Goal: Check status: Check status

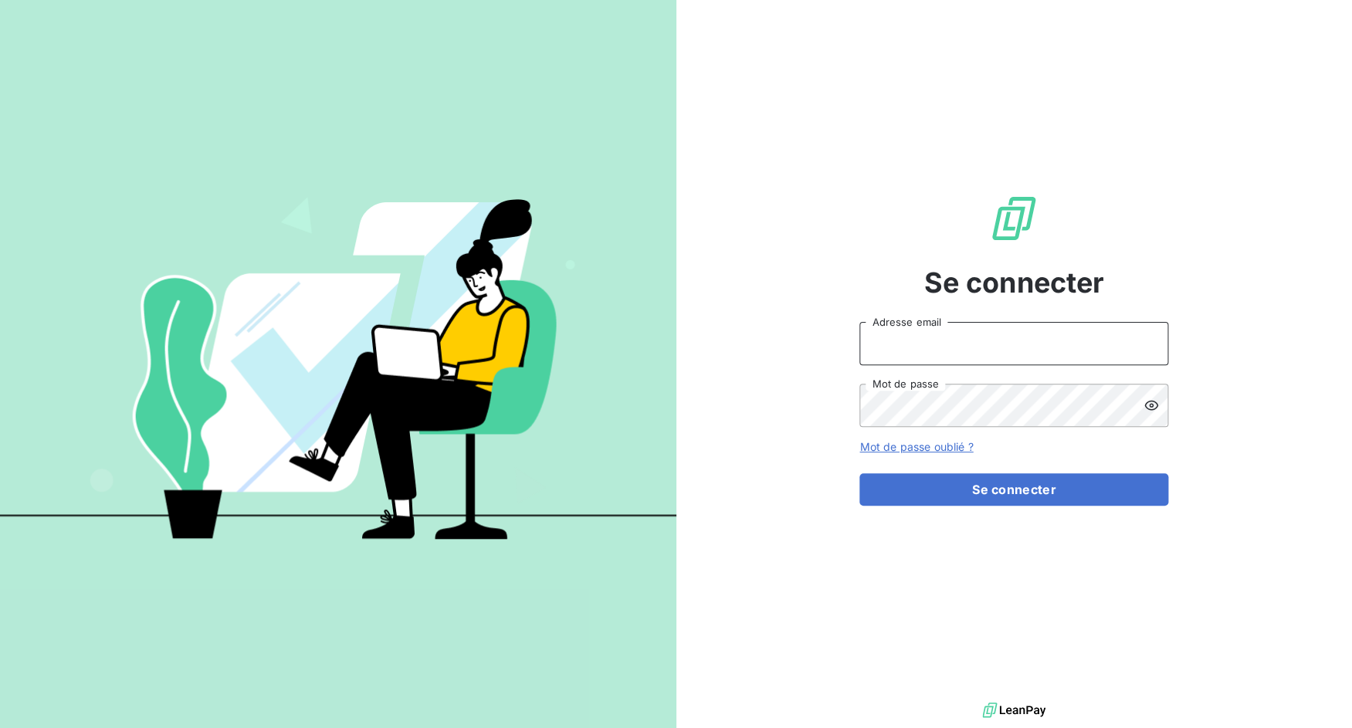
click at [948, 338] on input "Adresse email" at bounding box center [1013, 343] width 309 height 43
drag, startPoint x: 916, startPoint y: 356, endPoint x: 1077, endPoint y: 357, distance: 161.4
click at [1077, 357] on input "admin@3dcelo" at bounding box center [1013, 343] width 309 height 43
type input "admin@terrecomtoise"
click at [859, 473] on button "Se connecter" at bounding box center [1013, 489] width 309 height 32
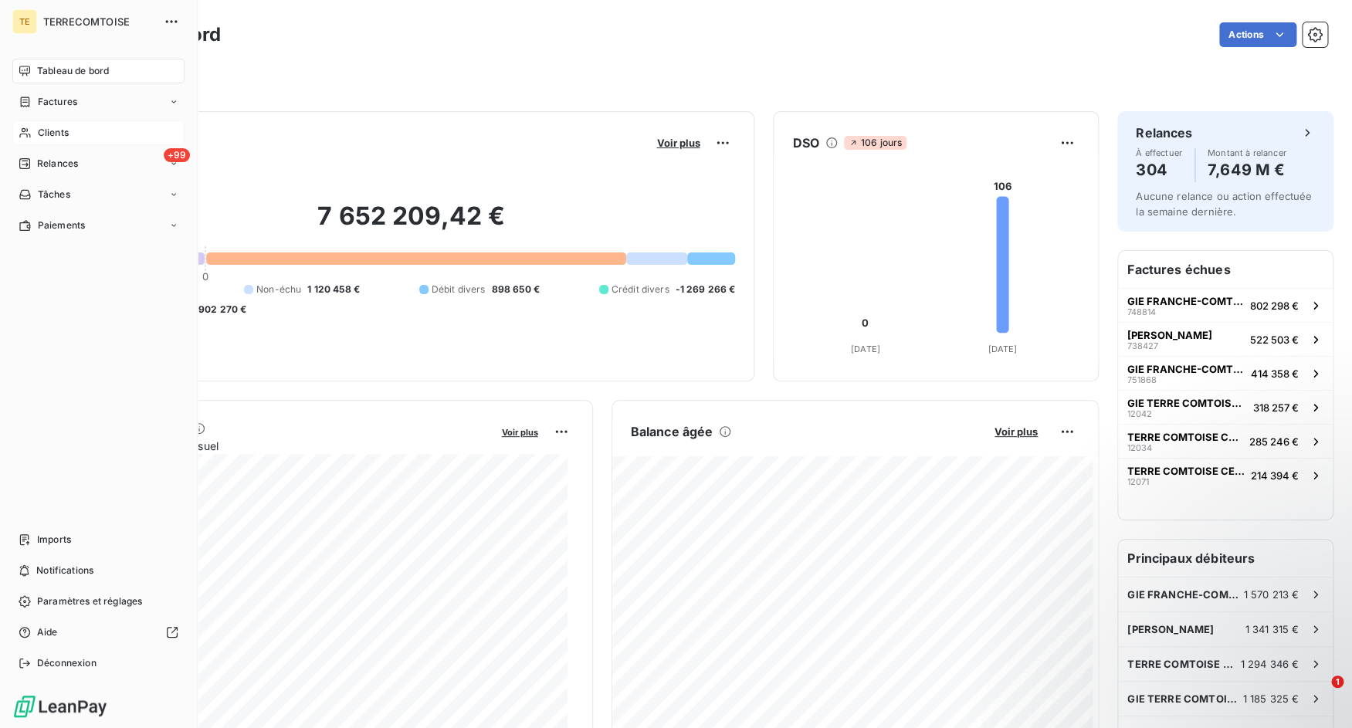
click at [24, 145] on div "Clients" at bounding box center [98, 132] width 172 height 25
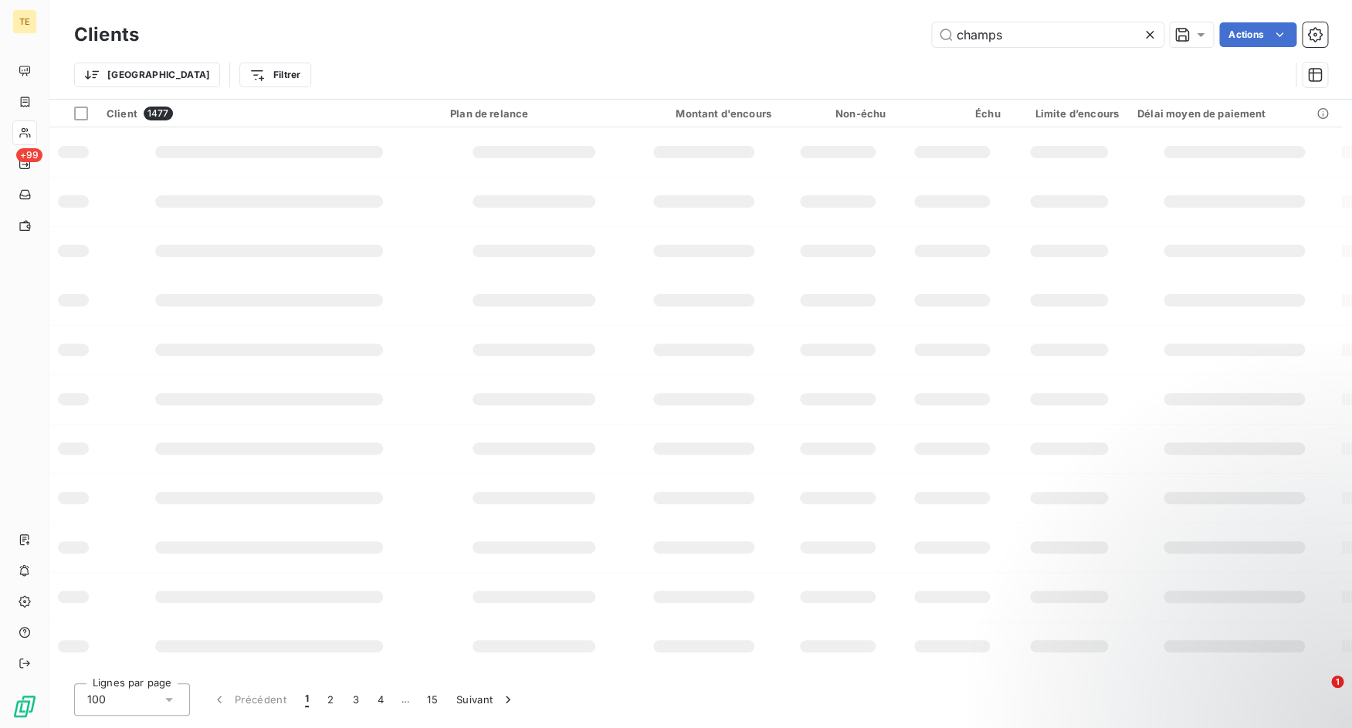
type input "champs"
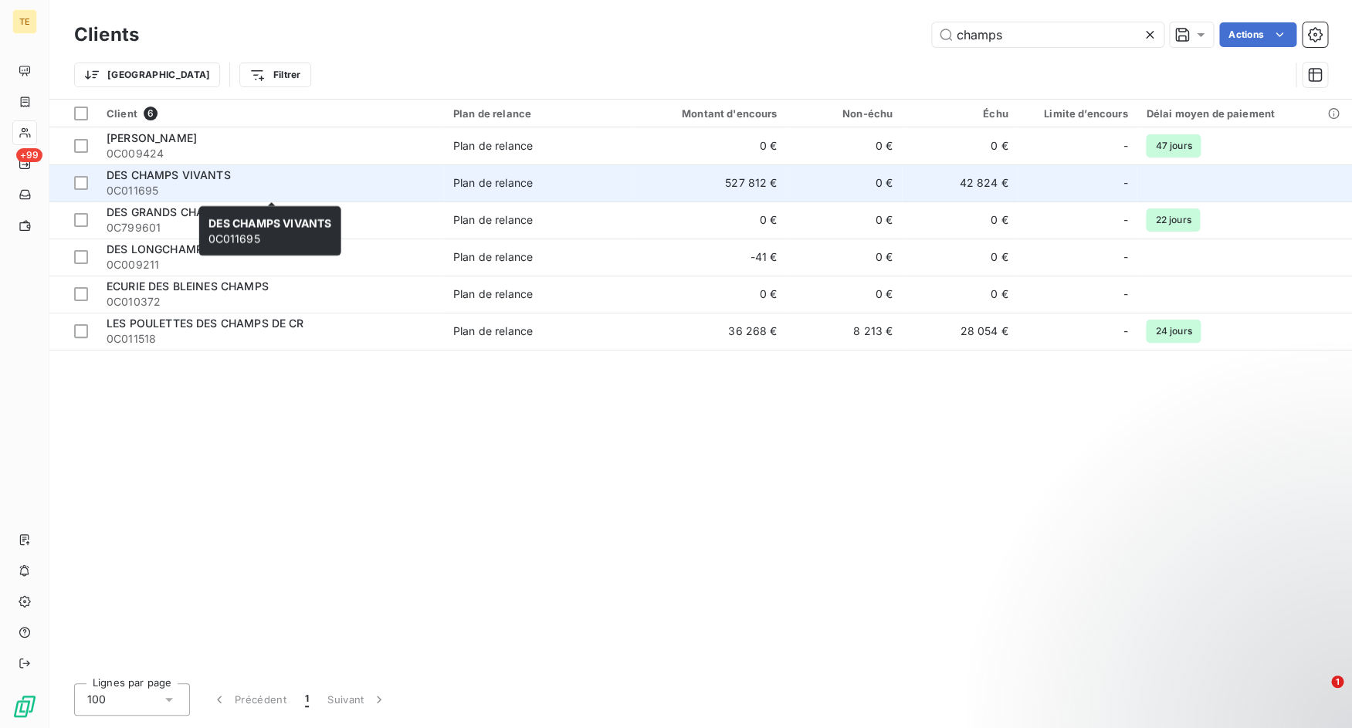
click at [292, 179] on div "DES CHAMPS VIVANTS" at bounding box center [271, 175] width 328 height 15
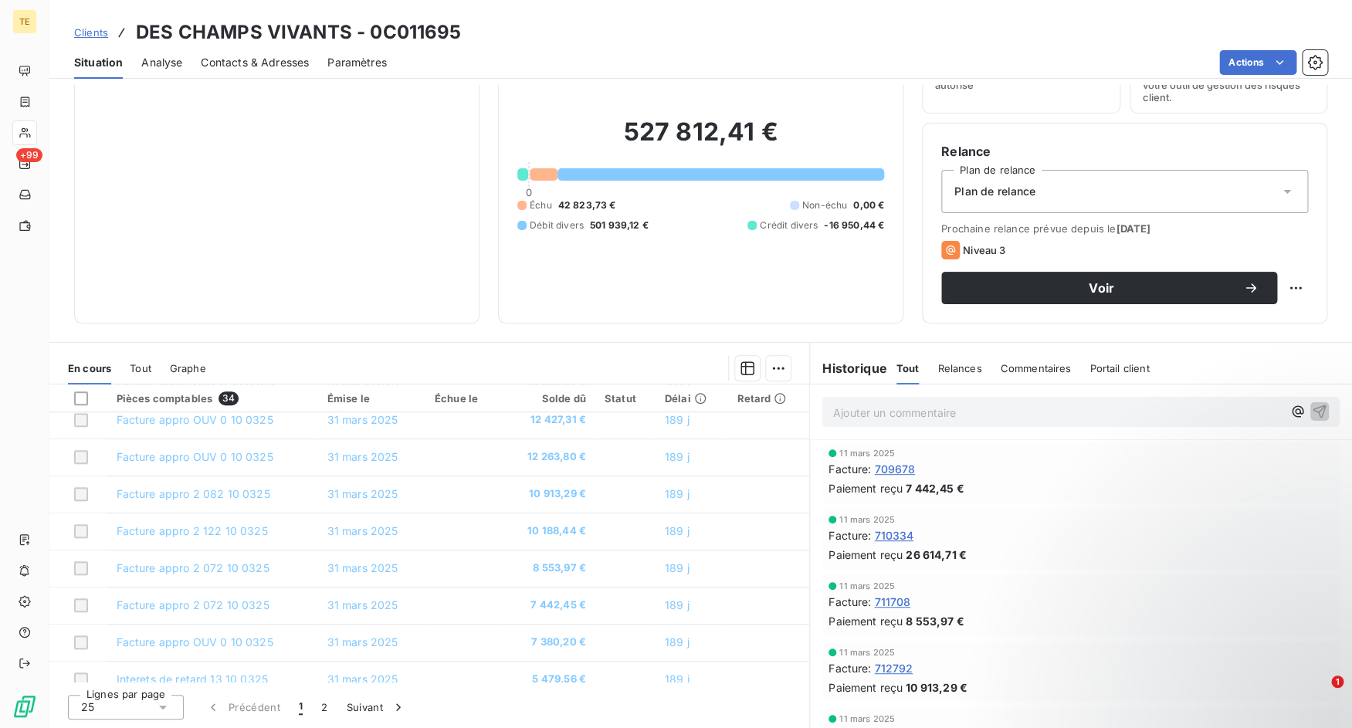
scroll to position [657, 0]
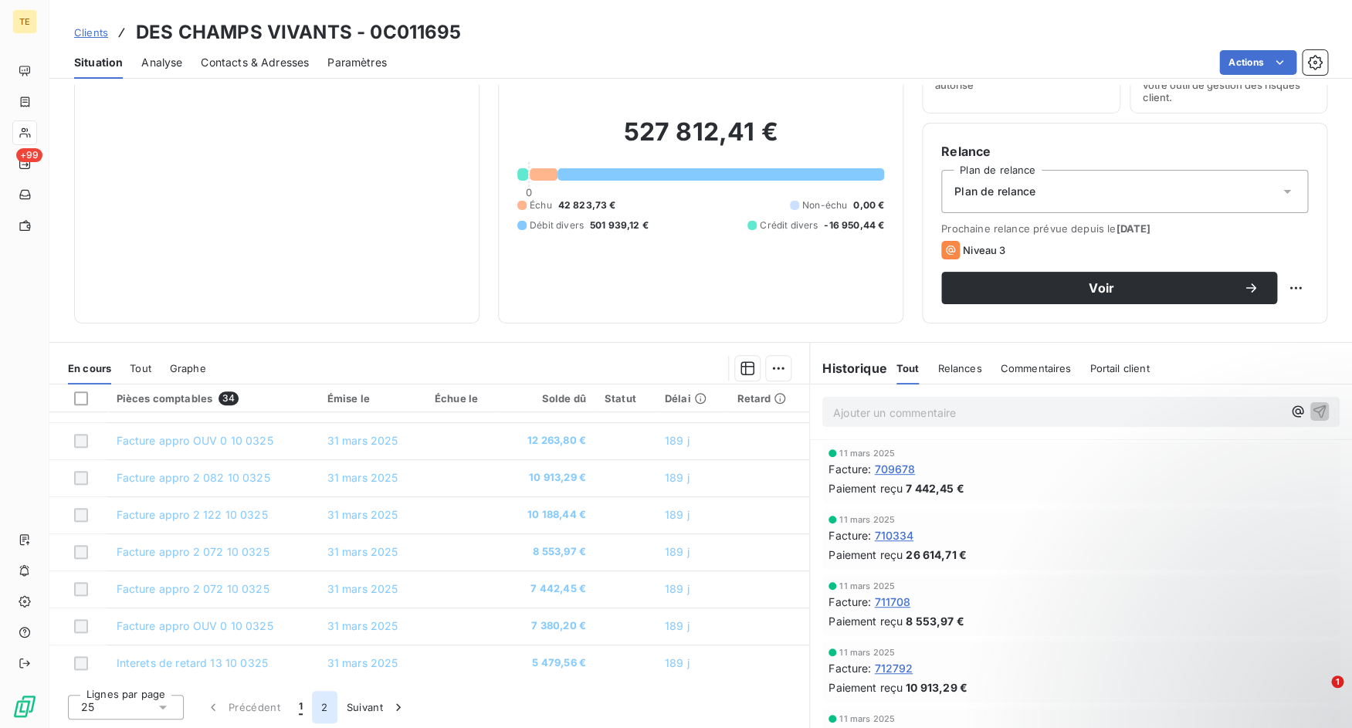
click at [331, 704] on button "2" at bounding box center [324, 707] width 25 height 32
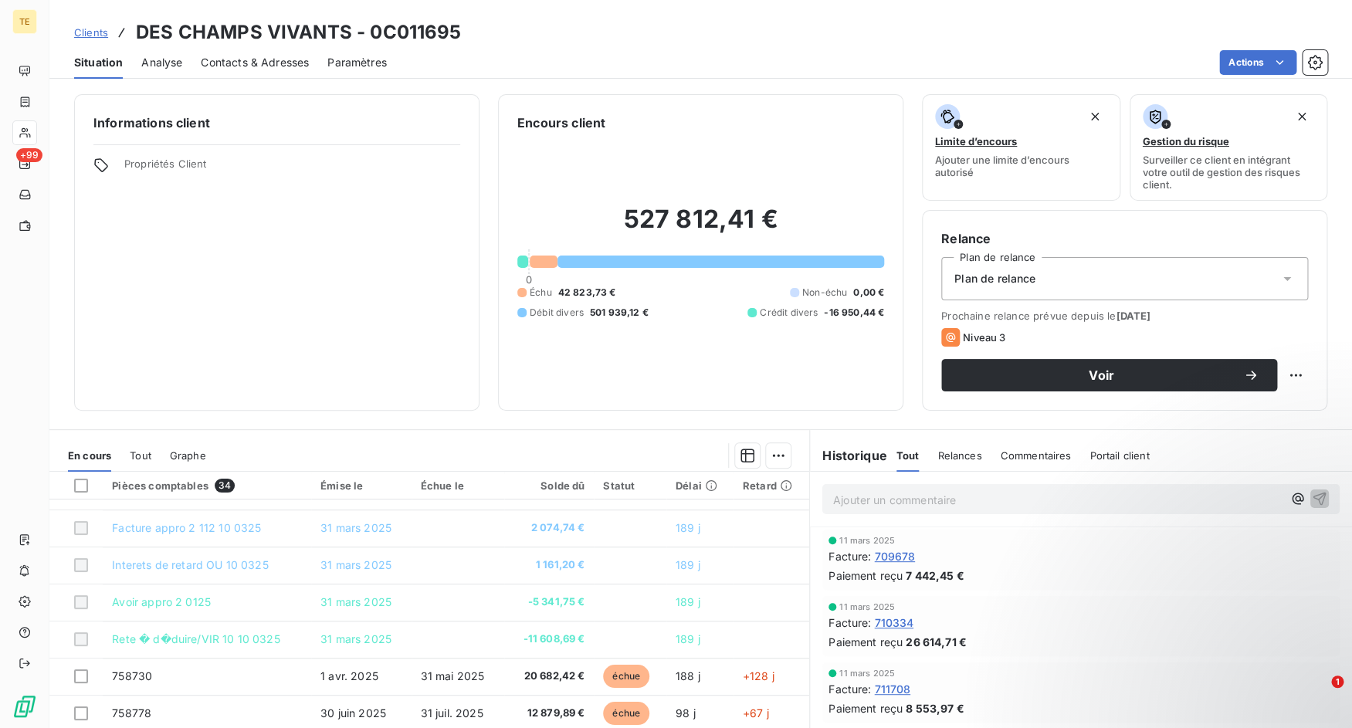
scroll to position [87, 0]
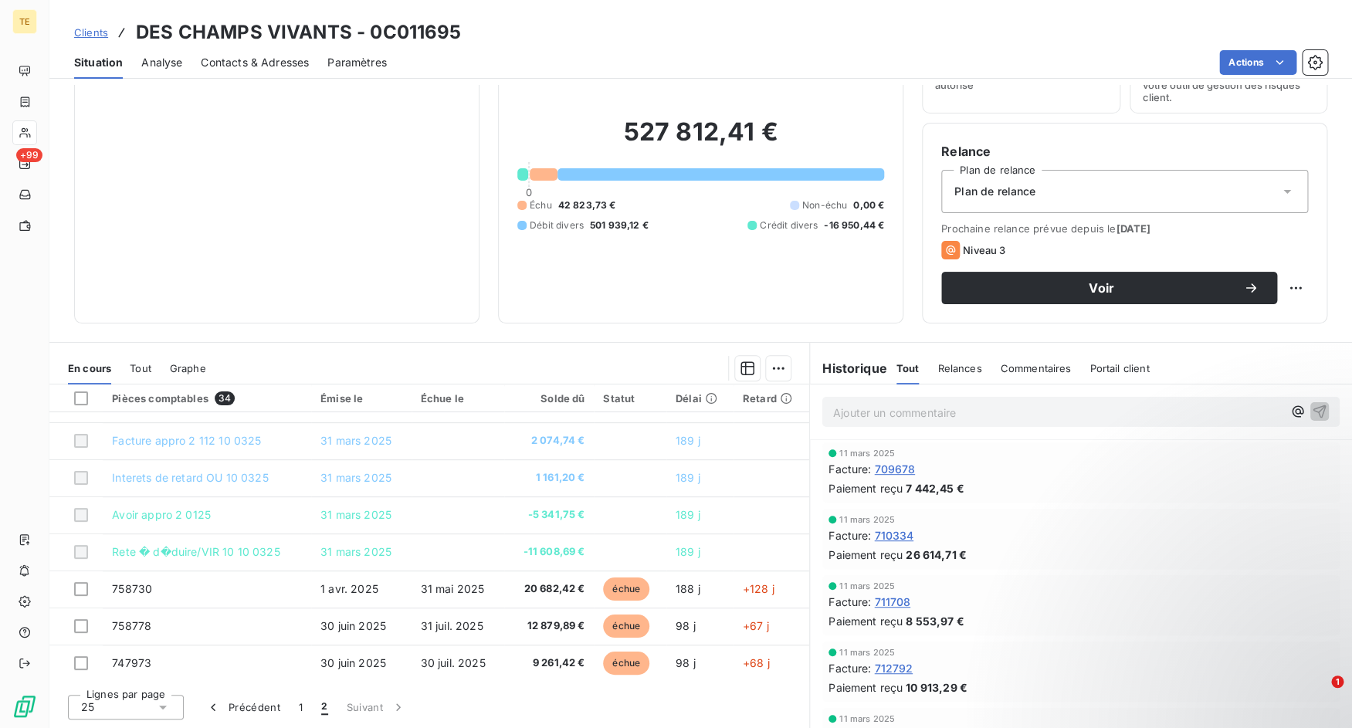
click at [141, 371] on span "Tout" at bounding box center [141, 368] width 22 height 12
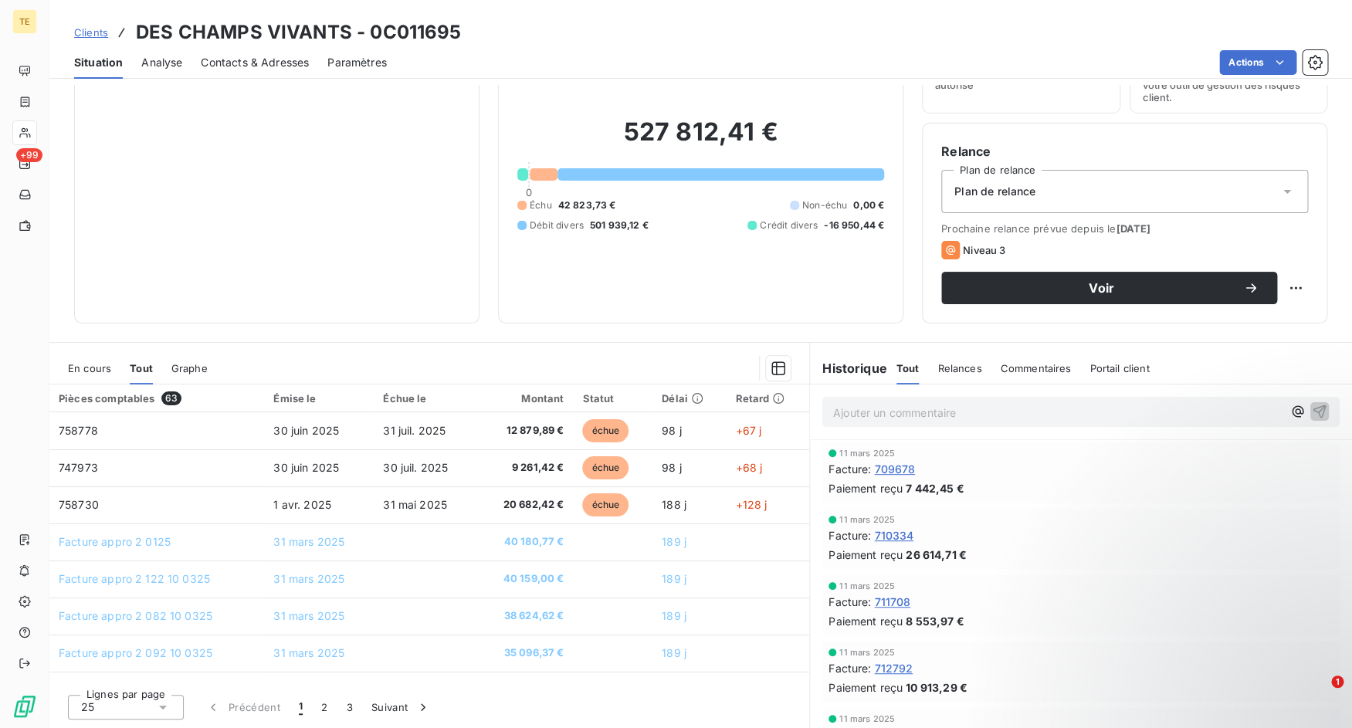
click at [99, 358] on div "En cours" at bounding box center [89, 368] width 43 height 32
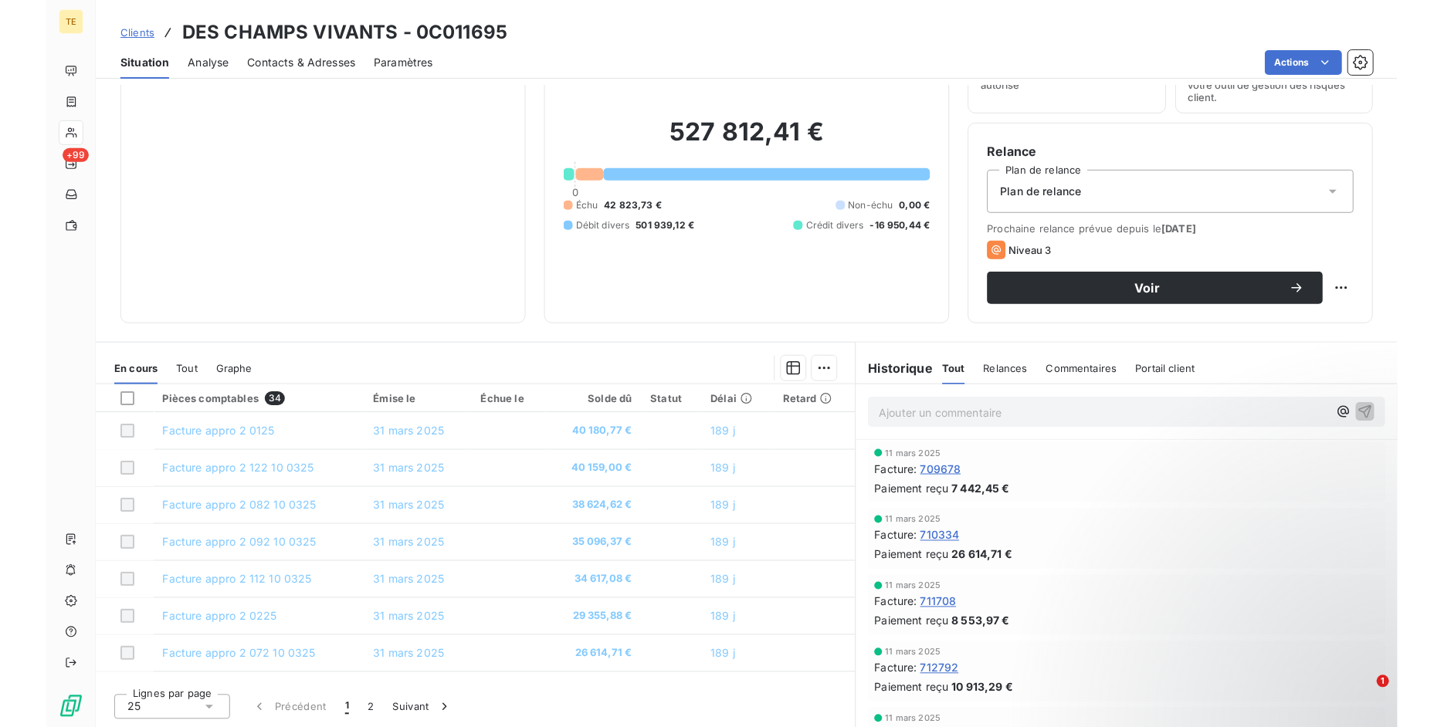
scroll to position [0, 0]
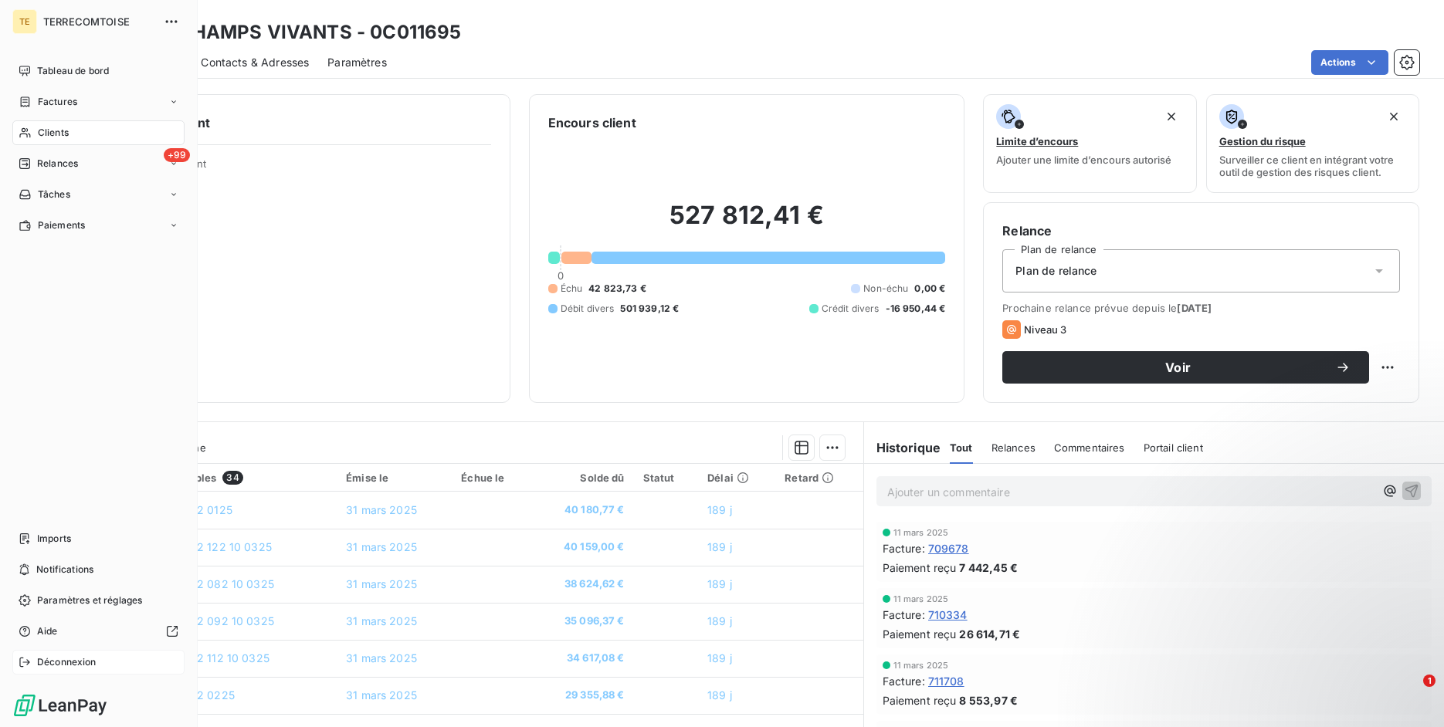
click at [39, 673] on div "Déconnexion" at bounding box center [98, 662] width 172 height 25
